Goal: Task Accomplishment & Management: Use online tool/utility

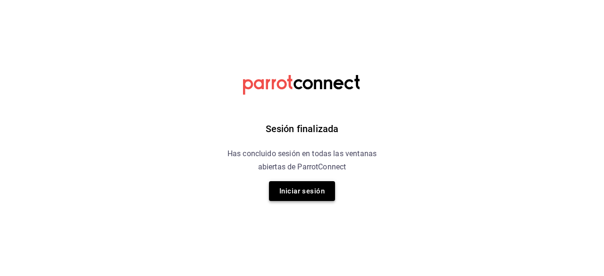
click at [311, 192] on button "Iniciar sesión" at bounding box center [302, 191] width 66 height 20
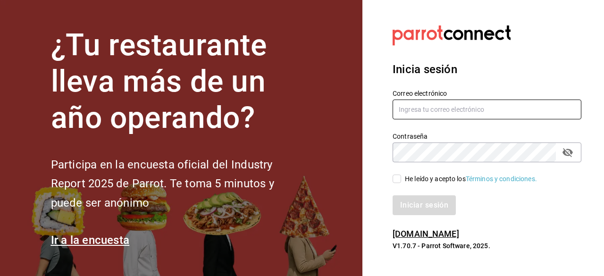
type input "asanchez@delica.mx"
click at [389, 173] on div "He leído y acepto los Términos y condiciones." at bounding box center [481, 173] width 200 height 22
click at [393, 179] on input "He leído y acepto los Términos y condiciones." at bounding box center [396, 179] width 8 height 8
checkbox input "true"
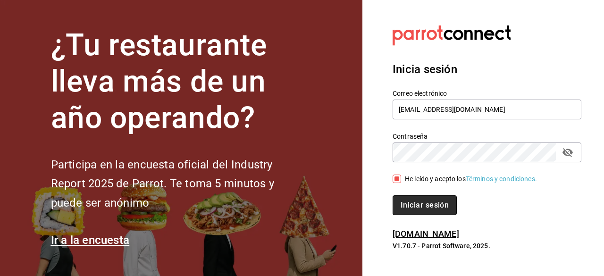
click at [411, 199] on button "Iniciar sesión" at bounding box center [424, 205] width 64 height 20
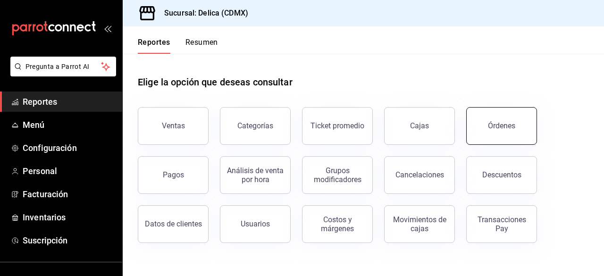
click at [513, 121] on button "Órdenes" at bounding box center [501, 126] width 71 height 38
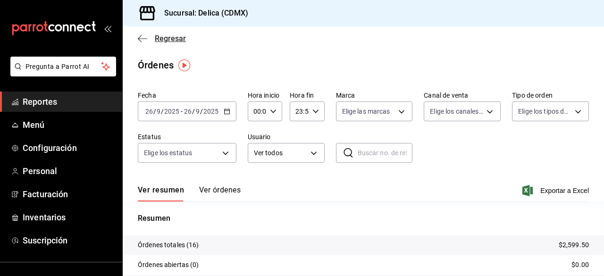
click at [167, 38] on span "Regresar" at bounding box center [170, 38] width 31 height 9
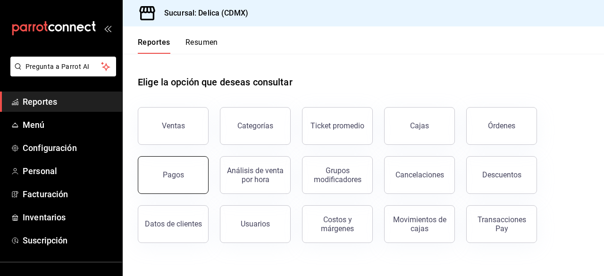
click at [187, 174] on button "Pagos" at bounding box center [173, 175] width 71 height 38
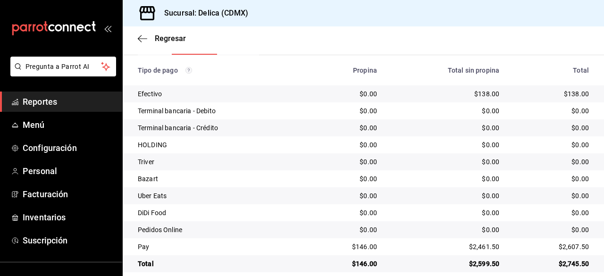
scroll to position [163, 0]
click at [169, 41] on span "Regresar" at bounding box center [170, 38] width 31 height 9
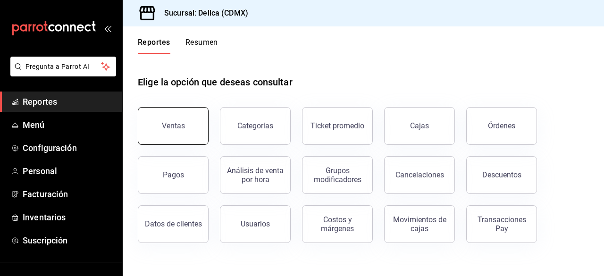
click at [193, 139] on button "Ventas" at bounding box center [173, 126] width 71 height 38
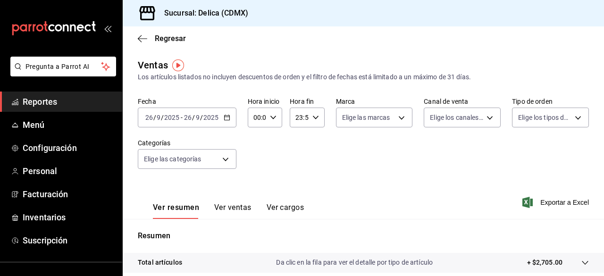
click at [225, 112] on div "[DATE] [DATE] - [DATE] [DATE]" at bounding box center [187, 118] width 99 height 20
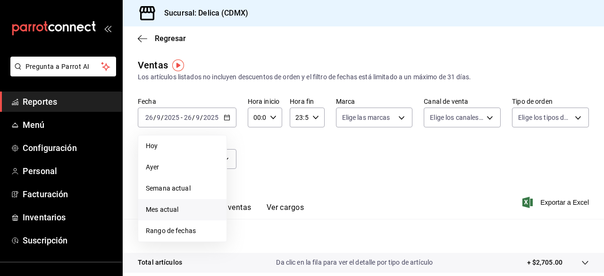
click at [181, 206] on span "Mes actual" at bounding box center [182, 210] width 73 height 10
